Goal: Submit feedback/report problem: Submit feedback/report problem

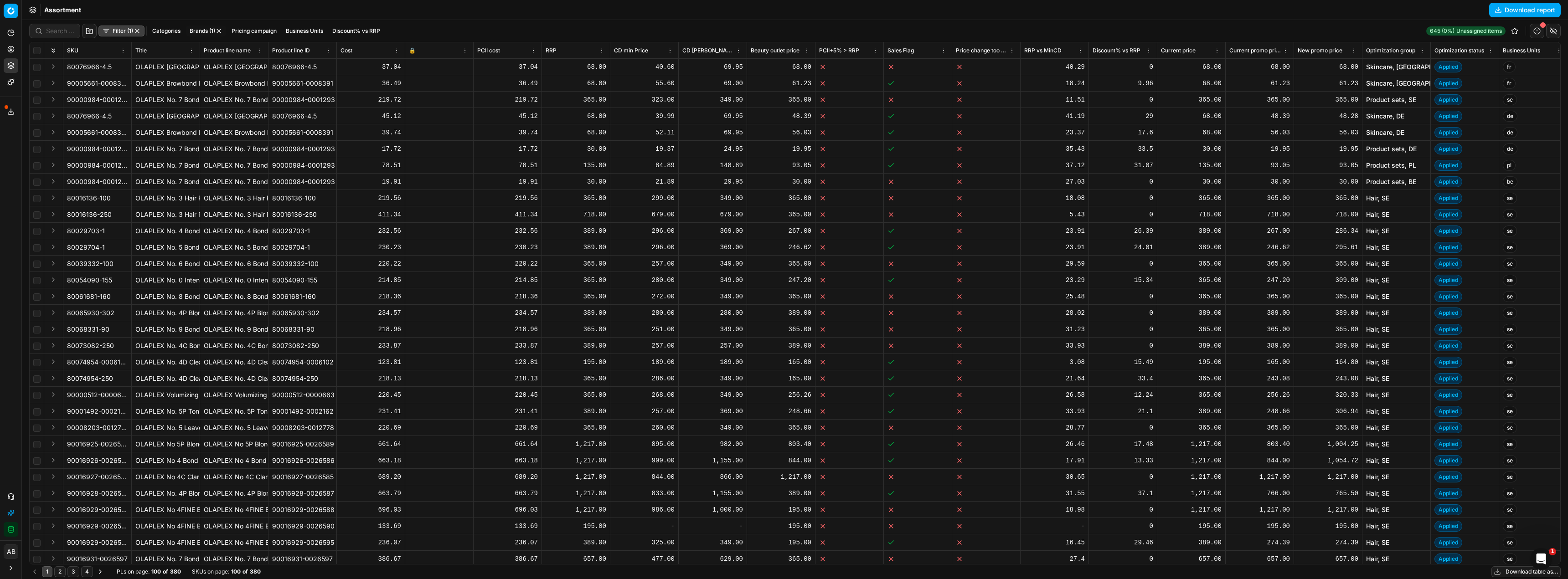
click at [52, 36] on div at bounding box center [55, 31] width 51 height 15
paste input "80072739-150"
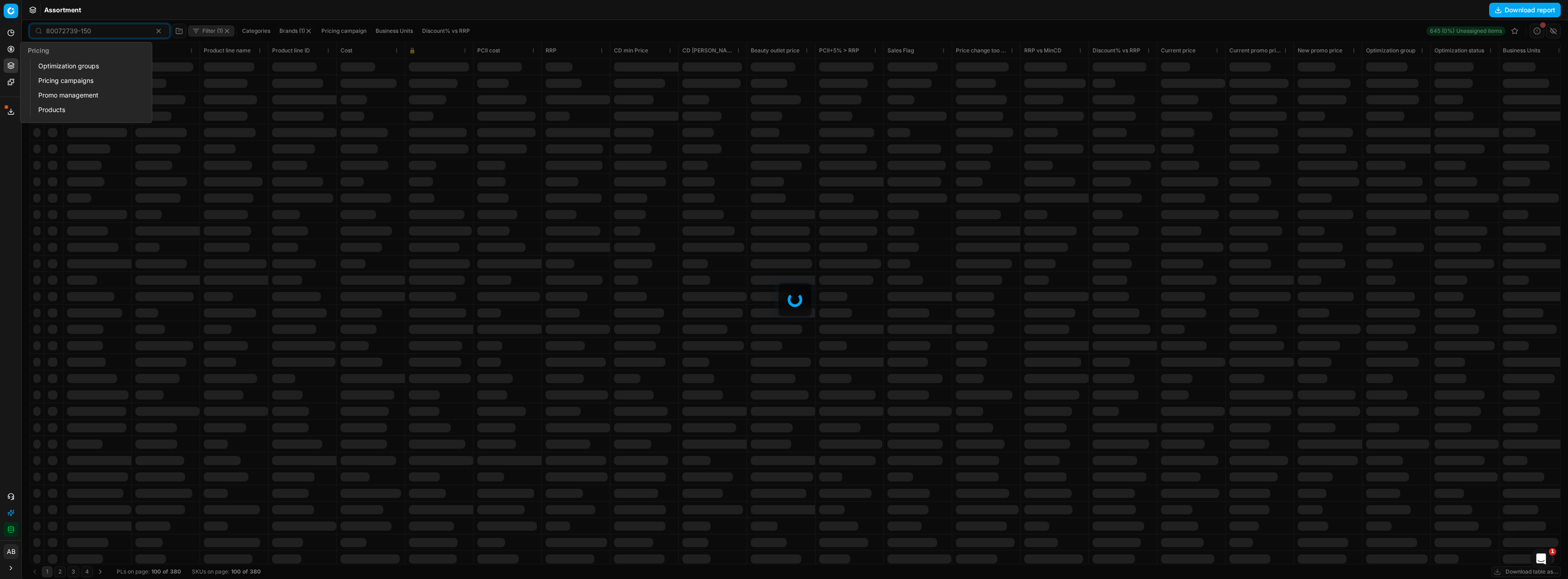
type input "80072739-150"
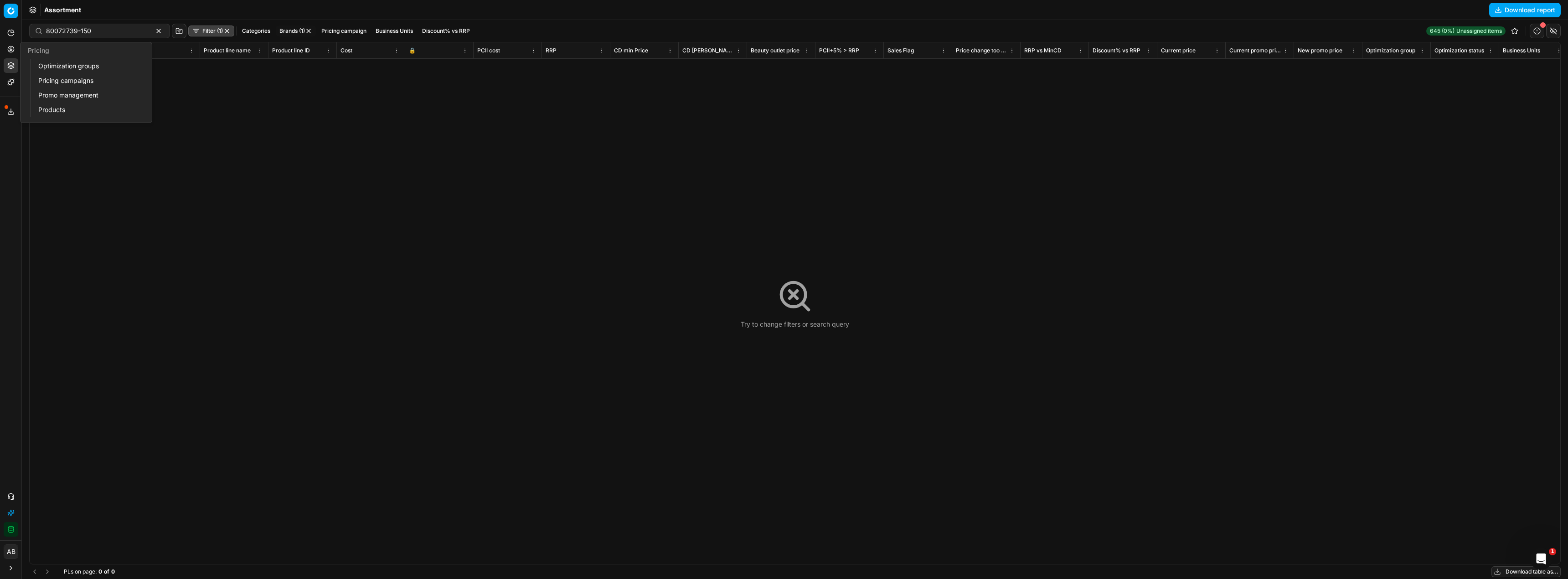
click at [13, 47] on icon at bounding box center [11, 49] width 7 height 7
click at [64, 63] on link "Optimization groups" at bounding box center [88, 66] width 106 height 13
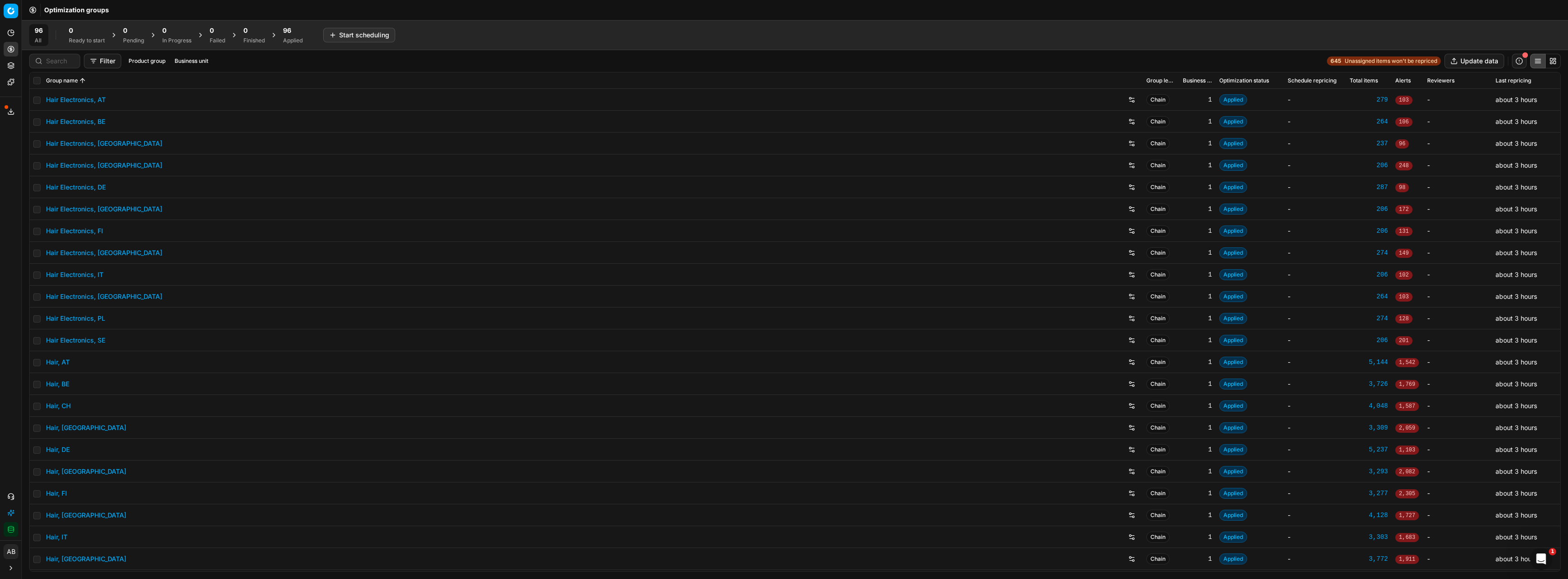
click at [292, 40] on div "Applied" at bounding box center [293, 41] width 19 height 7
click at [65, 58] on input at bounding box center [60, 61] width 28 height 9
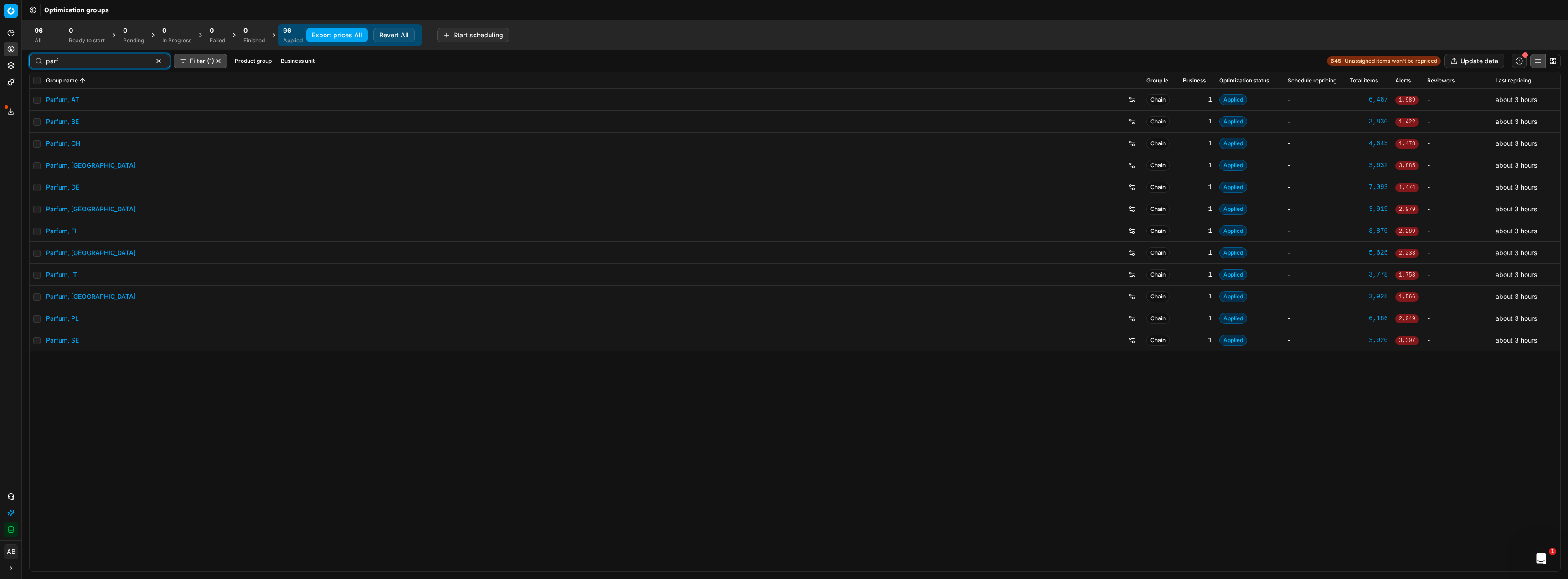
type input "parf"
click at [68, 190] on link "Parfum, DE" at bounding box center [63, 187] width 33 height 9
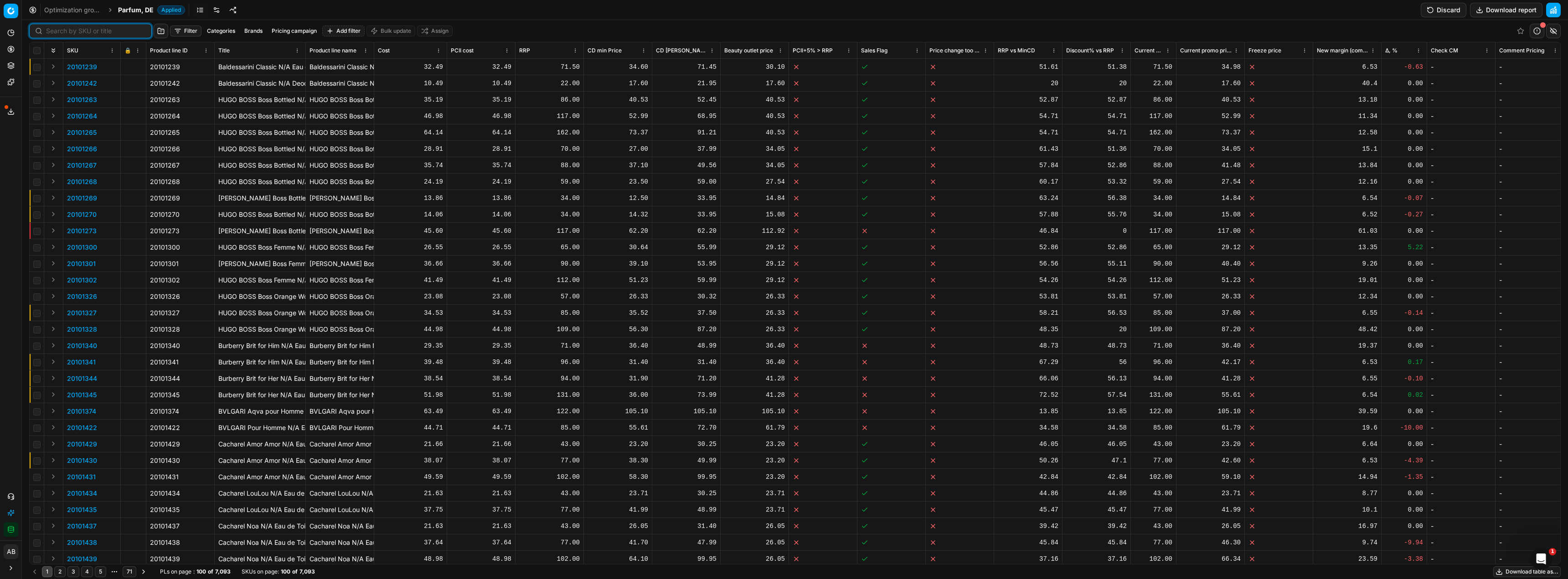
click at [61, 33] on input at bounding box center [96, 30] width 100 height 9
paste input "80072739-150"
type input "80072739-150"
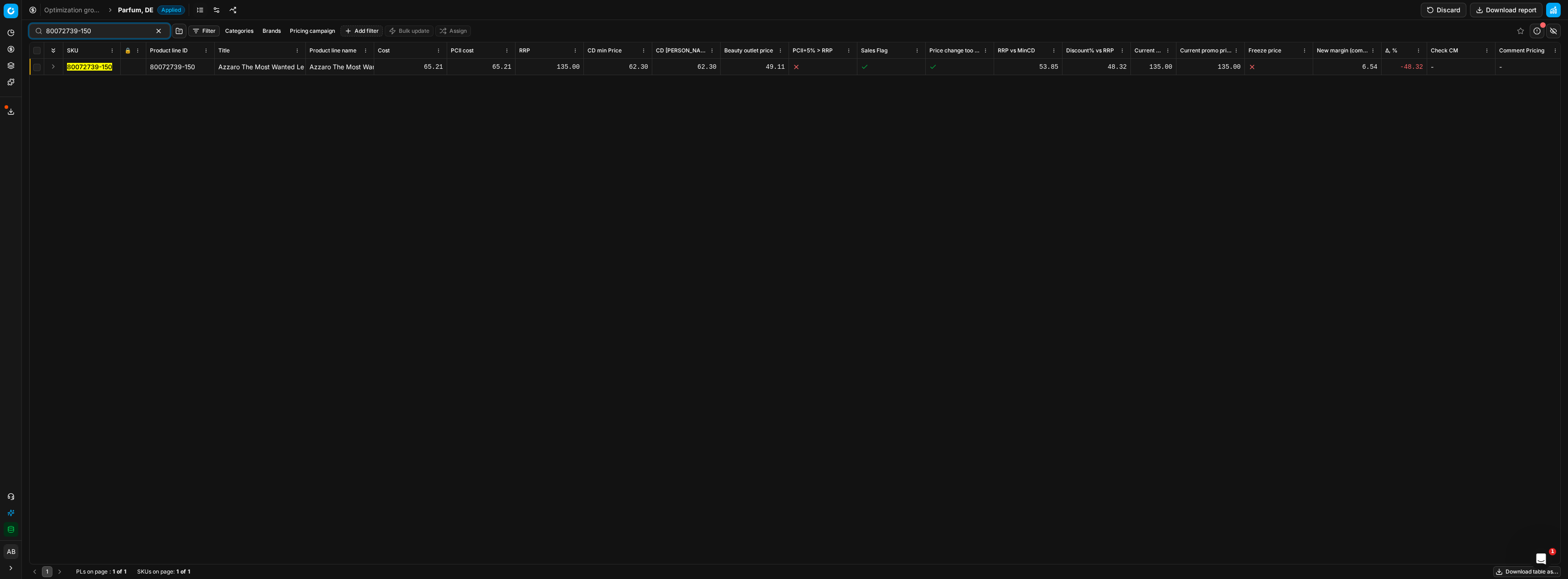
click at [90, 66] on mark "80072739-150" at bounding box center [89, 66] width 45 height 8
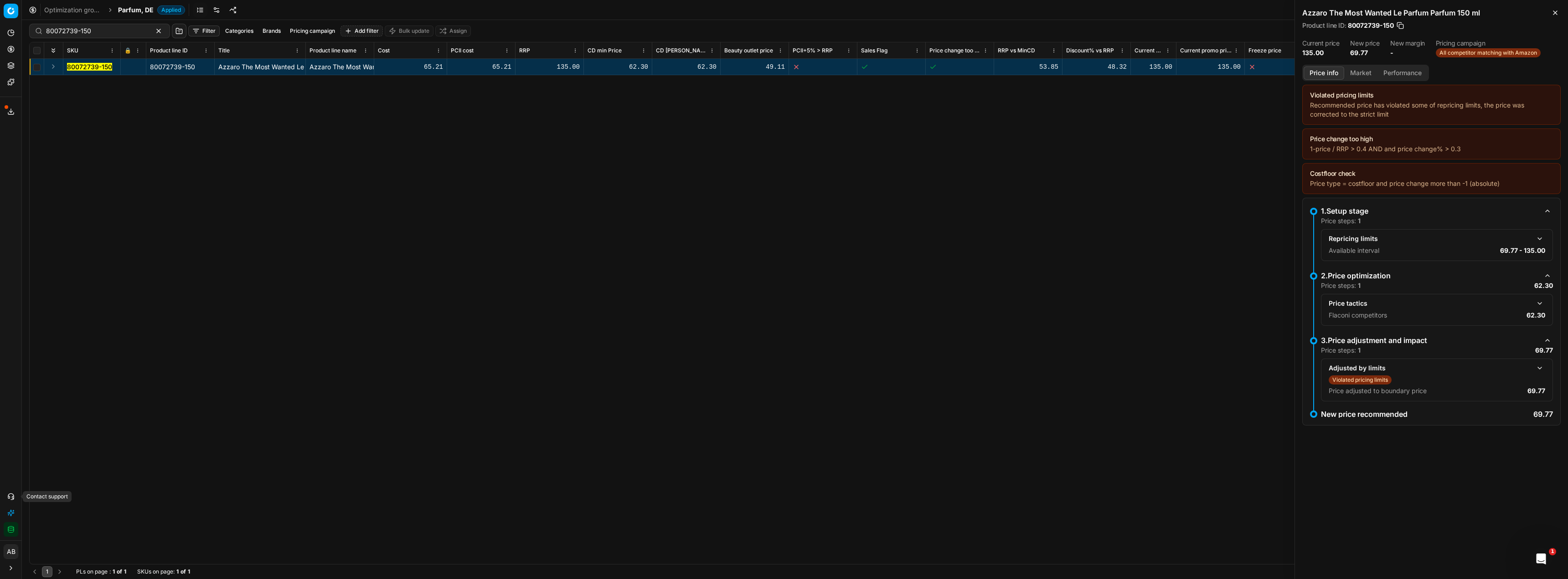
click at [14, 496] on icon at bounding box center [11, 496] width 7 height 7
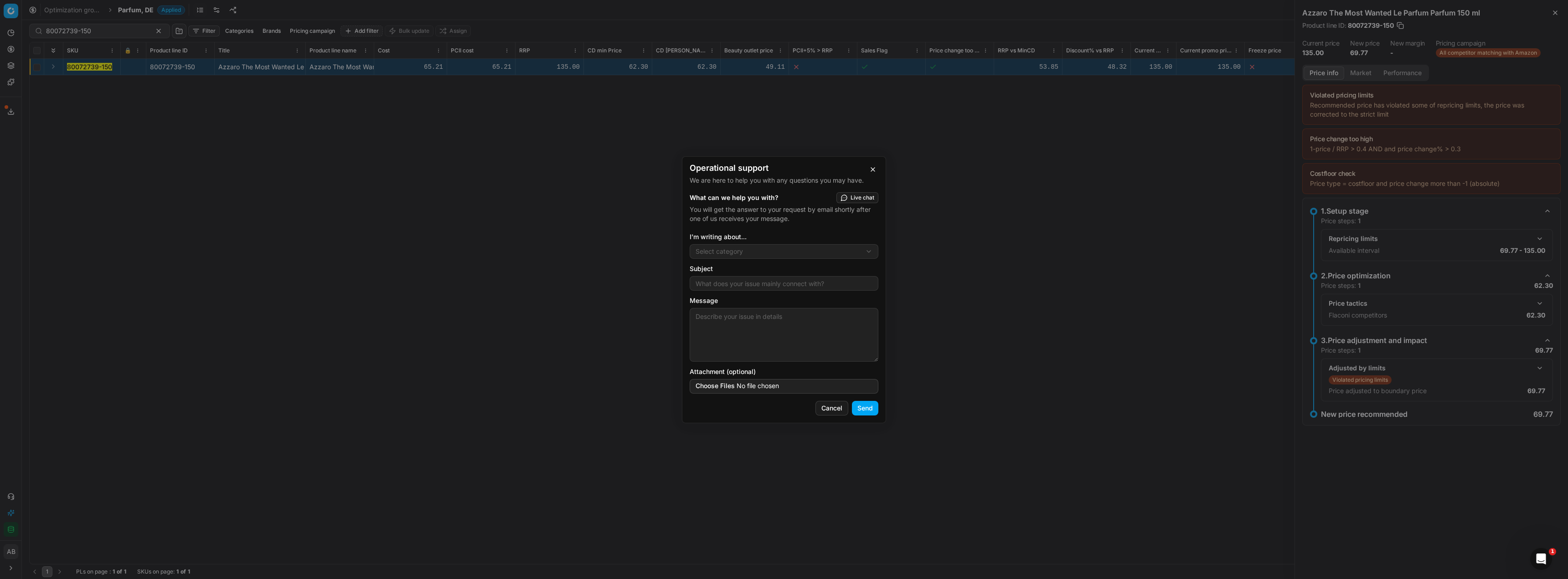
click at [733, 254] on div "Operational support We are here to help you with any questions you may have. Wh…" at bounding box center [784, 290] width 1568 height 579
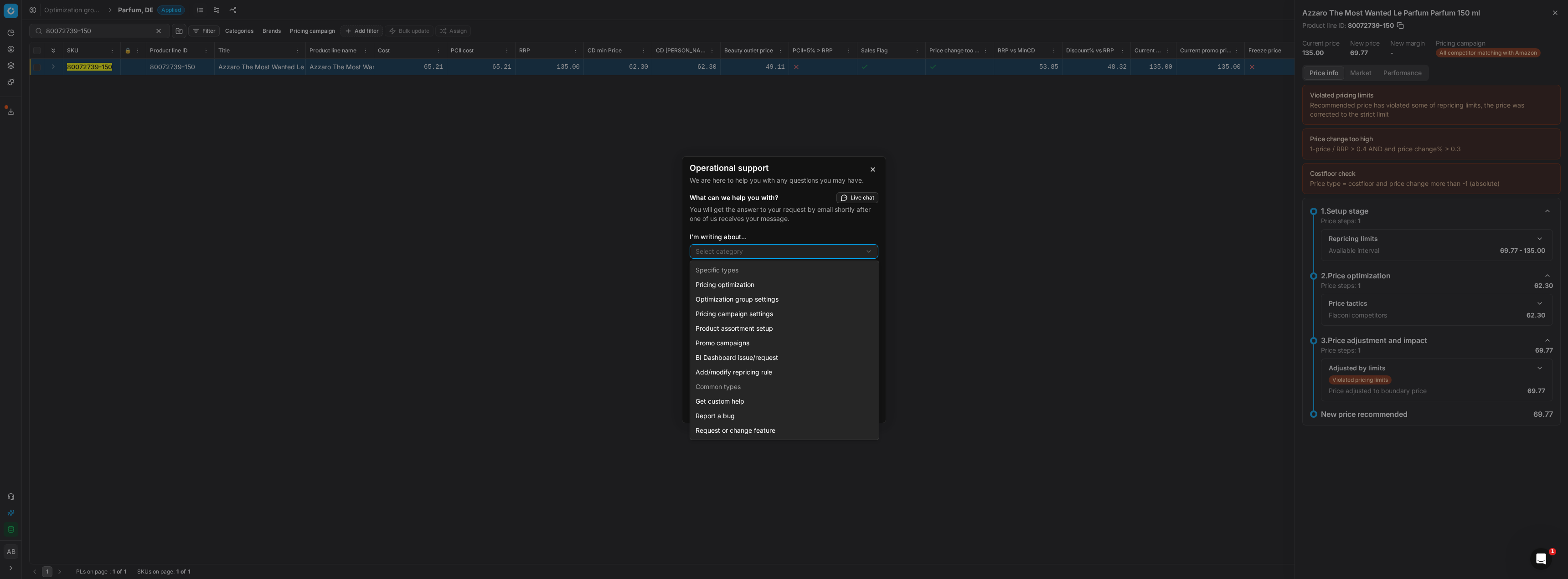
select select "241"
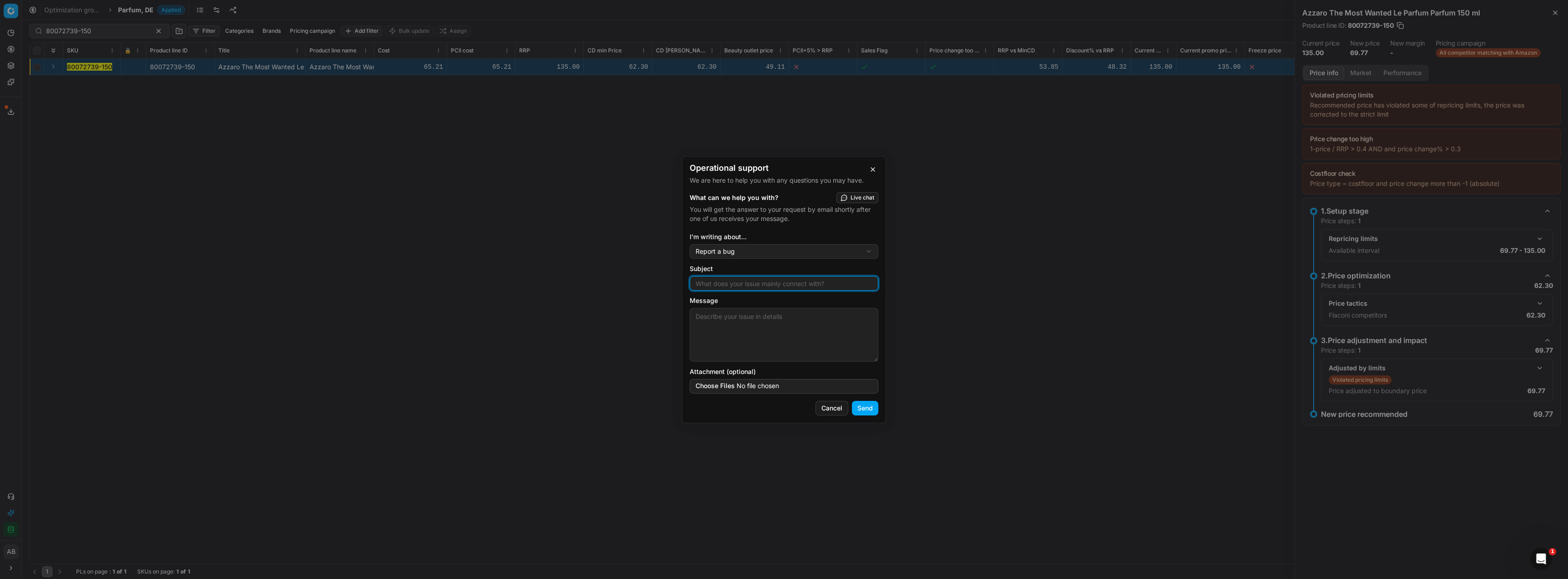
click at [716, 285] on input "Subject" at bounding box center [784, 283] width 181 height 13
type input "Wrong Size Match"
paste textarea "80072739-150"
click at [855, 346] on textarea "Hi Team, Can you please correct the price matching for the SKU 80072739-150 in …" at bounding box center [784, 335] width 189 height 54
click at [783, 354] on textarea "Hi Team, Can you please correct the price matching for the SKU 80072739-150 in …" at bounding box center [784, 335] width 189 height 54
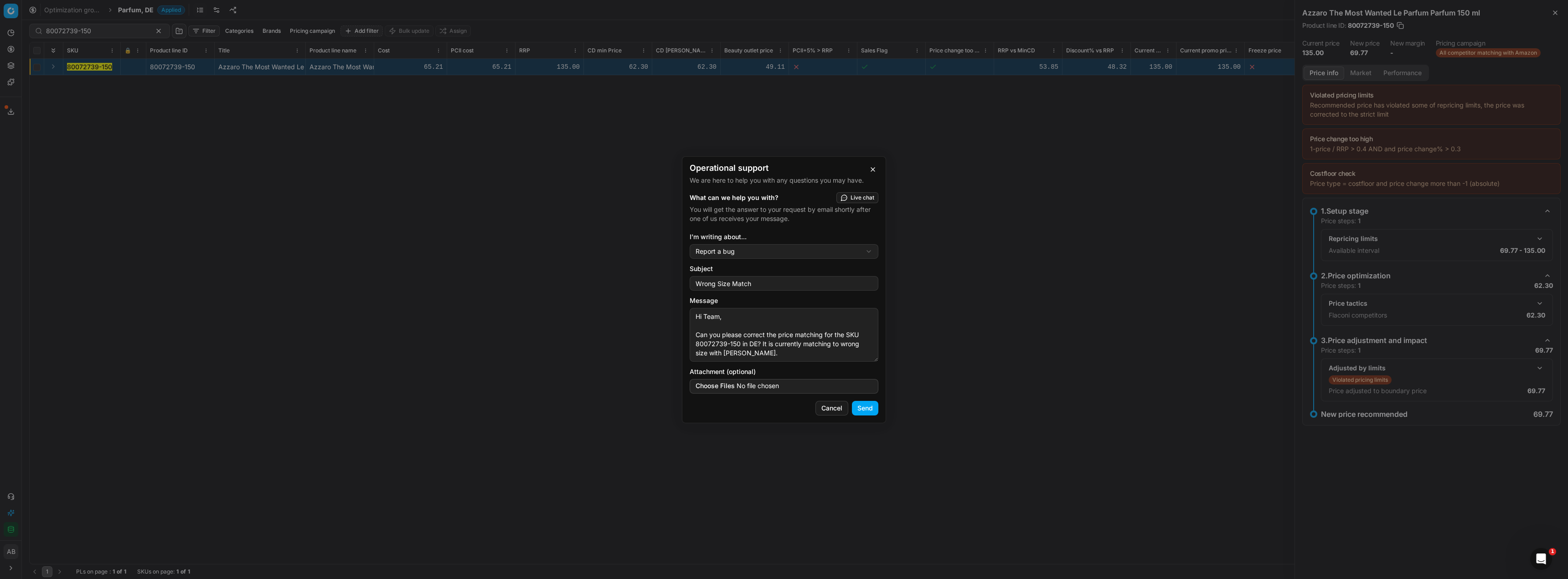
paste textarea "[URL][DOMAIN_NAME]"
type textarea "Hi Team, Can you please correct the price matching for the SKU 80072739-150 in …"
click at [867, 406] on button "Send" at bounding box center [865, 408] width 26 height 15
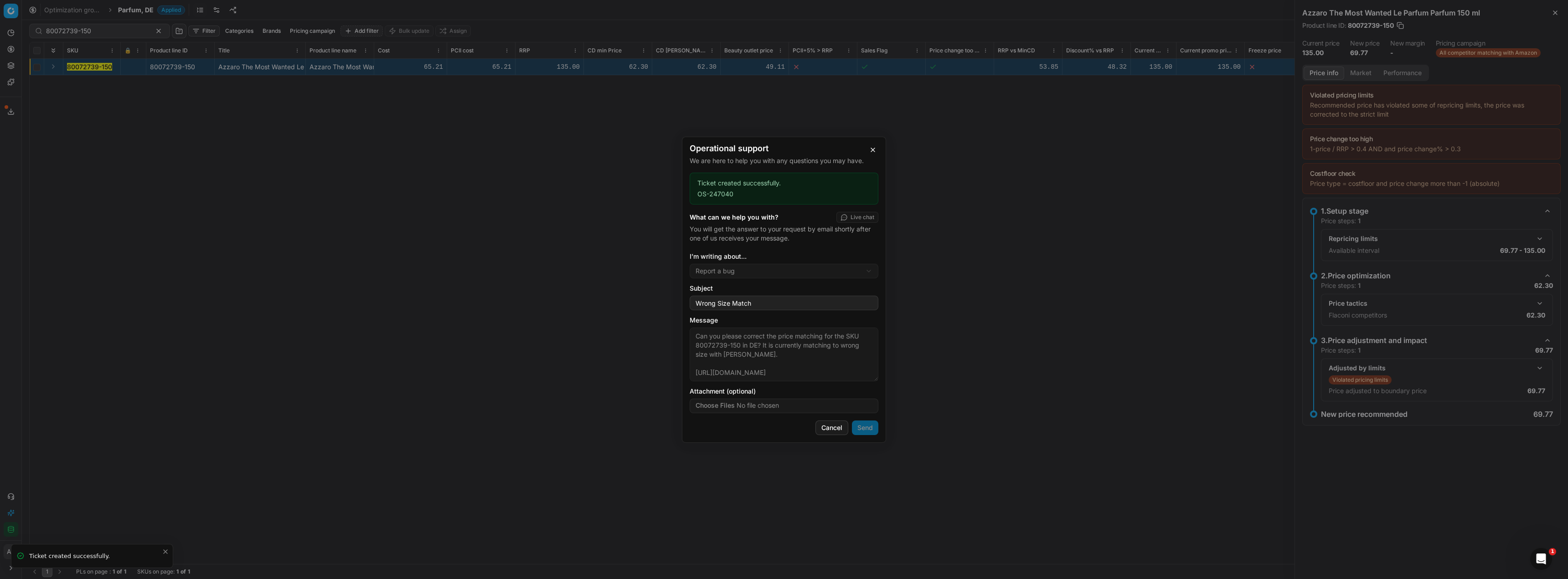
click at [719, 192] on link "OS-247040" at bounding box center [715, 194] width 36 height 9
click at [873, 150] on button "button" at bounding box center [873, 150] width 11 height 11
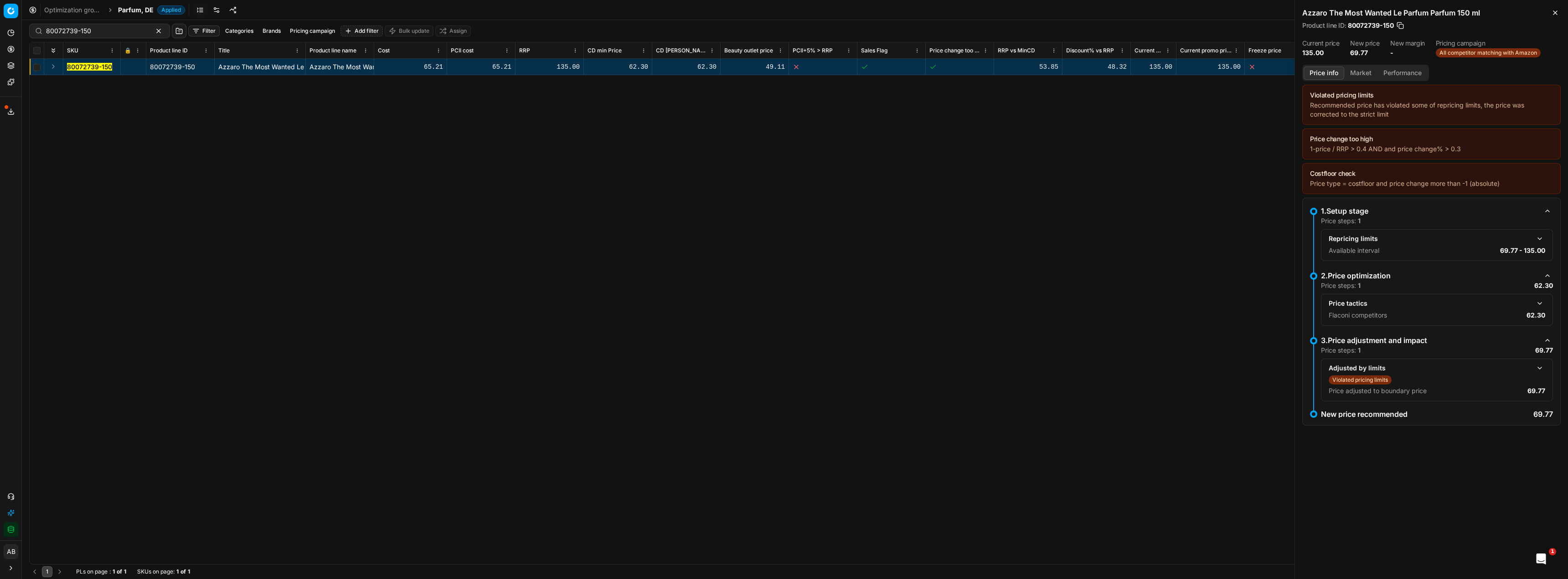
click at [9, 499] on icon at bounding box center [11, 496] width 7 height 7
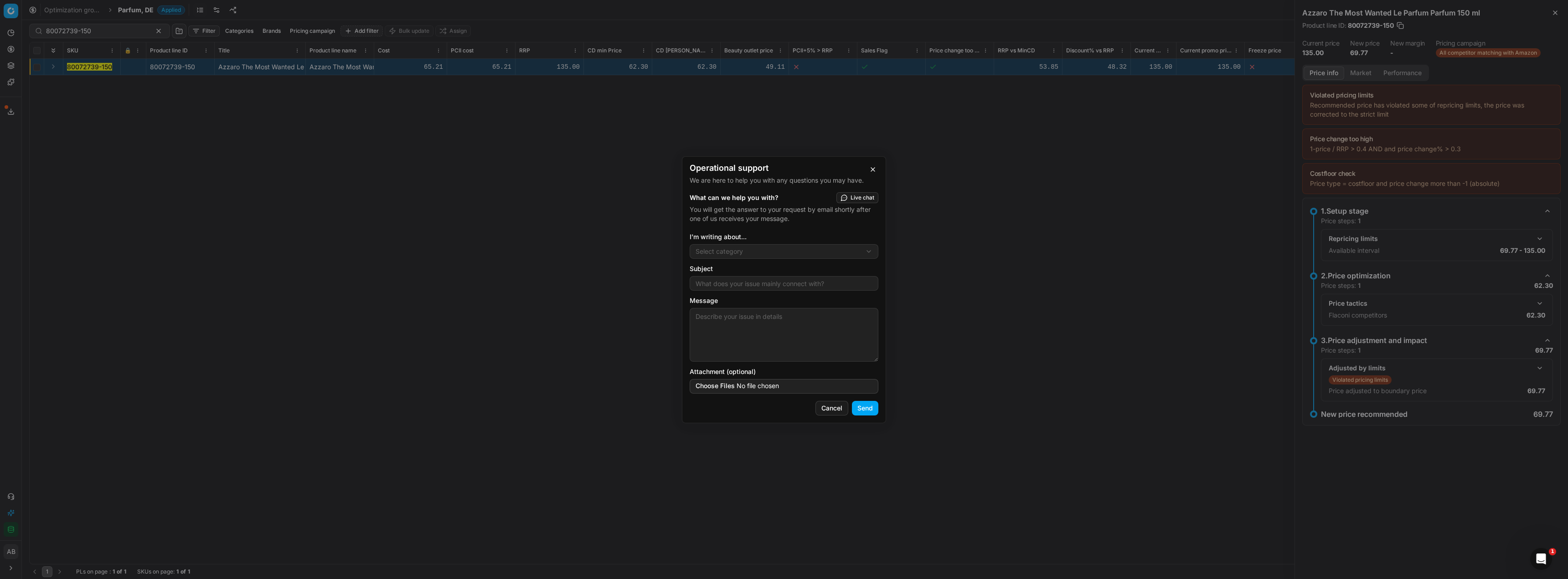
click at [872, 174] on button "button" at bounding box center [873, 170] width 11 height 11
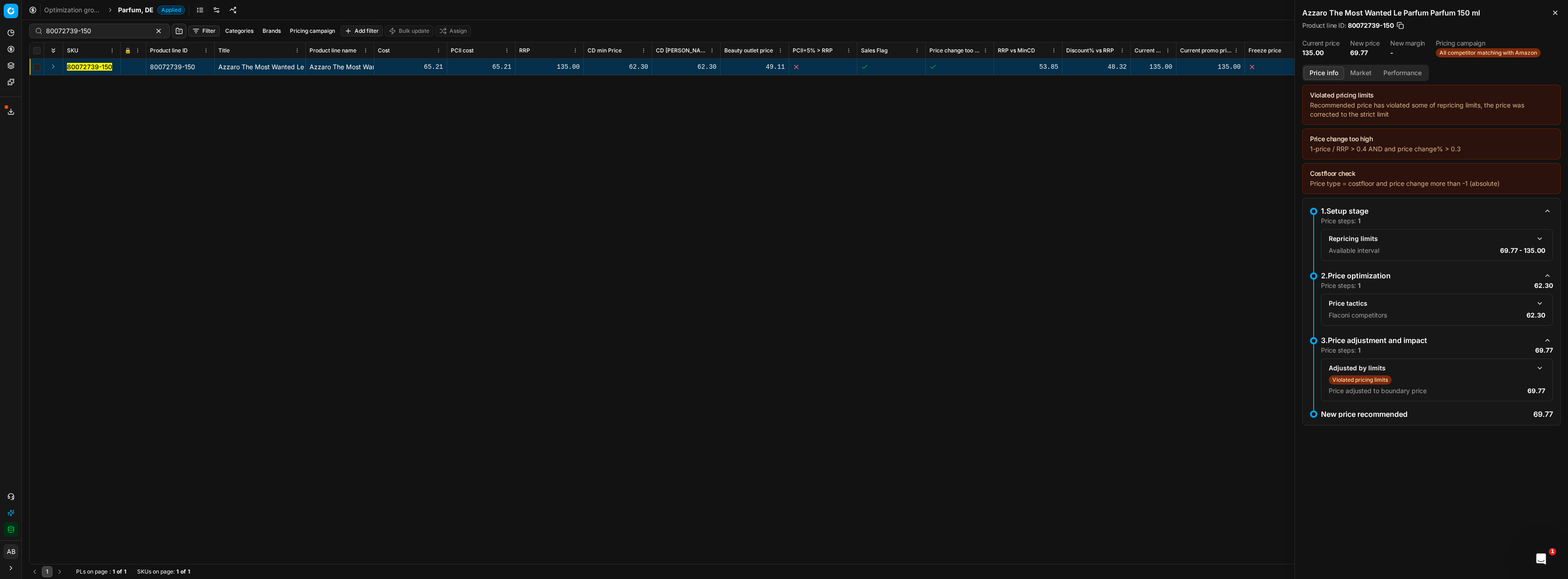
click at [13, 494] on icon at bounding box center [11, 496] width 7 height 7
